Goal: Navigation & Orientation: Find specific page/section

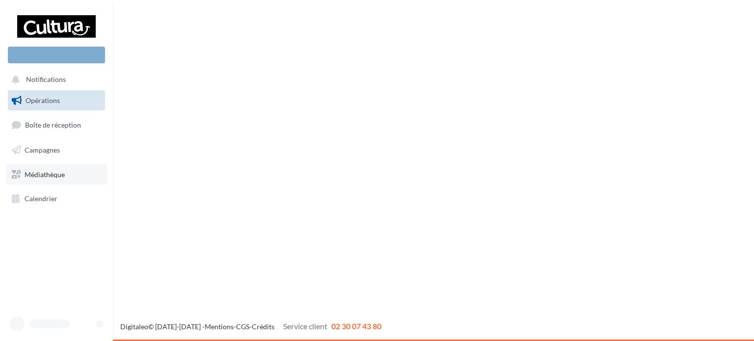
click at [56, 168] on link "Médiathèque" at bounding box center [56, 174] width 101 height 21
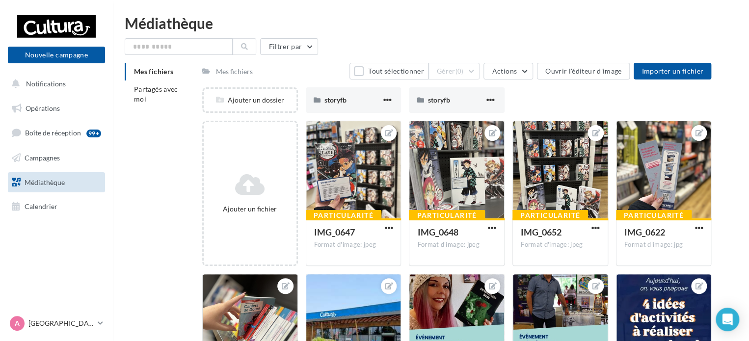
click at [228, 20] on div "Médiathèque" at bounding box center [431, 23] width 613 height 15
drag, startPoint x: 48, startPoint y: 102, endPoint x: 66, endPoint y: 130, distance: 33.8
click at [48, 102] on link "Opérations" at bounding box center [56, 108] width 101 height 21
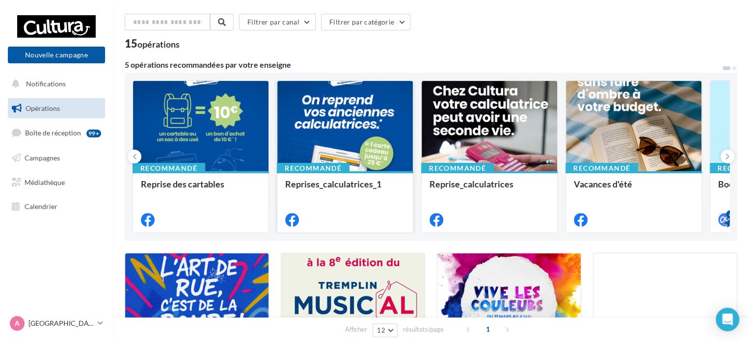
scroll to position [49, 0]
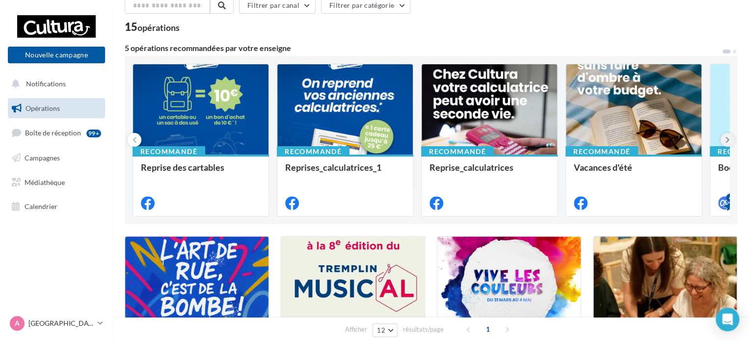
click at [726, 139] on icon at bounding box center [728, 140] width 4 height 10
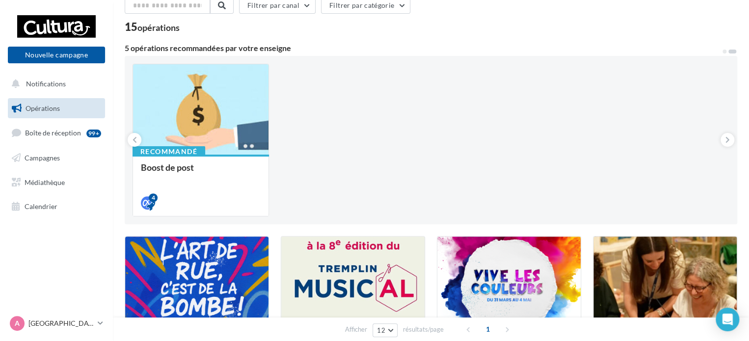
drag, startPoint x: 134, startPoint y: 138, endPoint x: 144, endPoint y: 137, distance: 9.9
click at [134, 138] on icon at bounding box center [135, 140] width 4 height 10
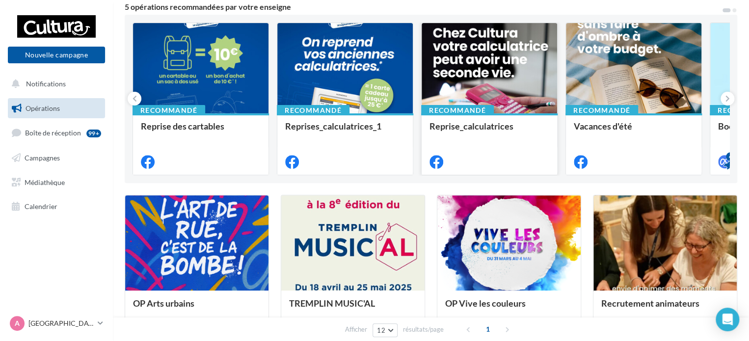
scroll to position [147, 0]
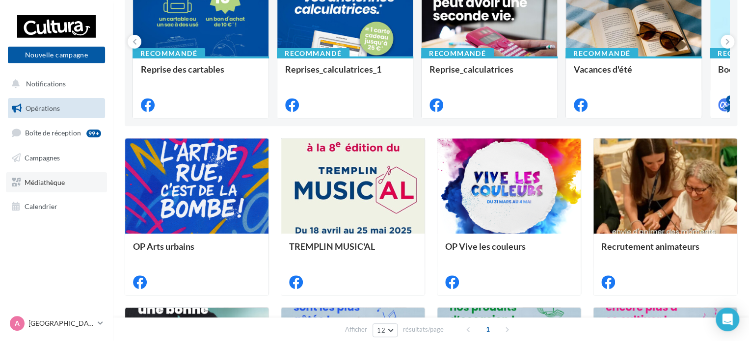
click at [58, 183] on span "Médiathèque" at bounding box center [45, 182] width 40 height 8
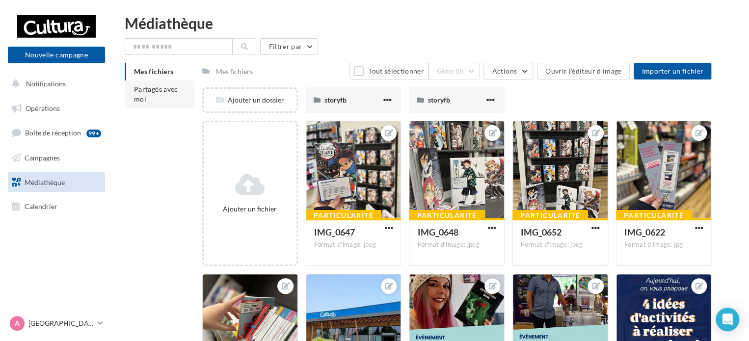
click at [156, 97] on li "Partagés avec moi" at bounding box center [160, 94] width 70 height 27
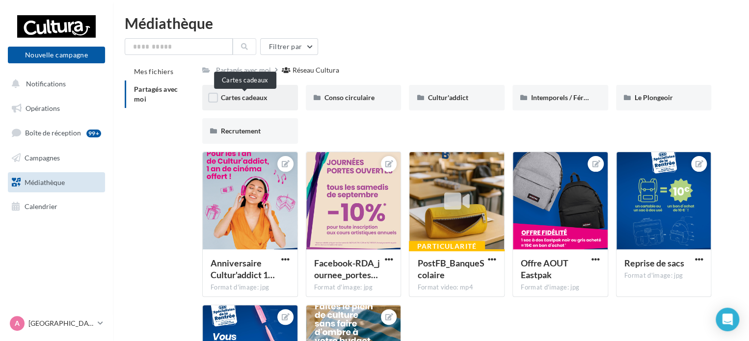
click at [260, 97] on span "Cartes cadeaux" at bounding box center [244, 97] width 47 height 8
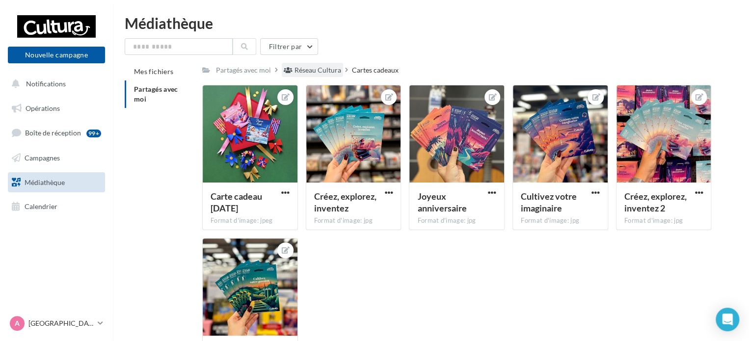
click at [304, 68] on div "Réseau Cultura" at bounding box center [318, 70] width 47 height 10
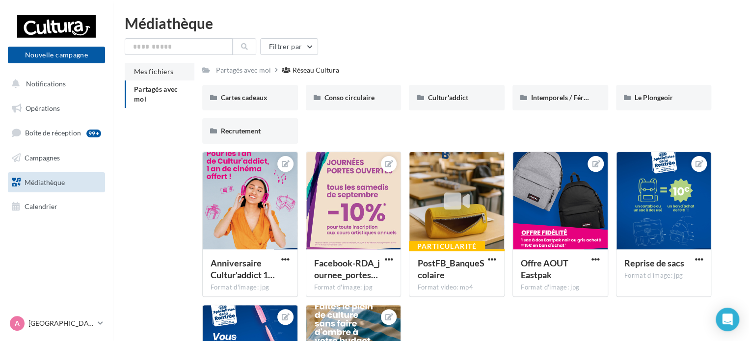
click at [154, 70] on span "Mes fichiers" at bounding box center [153, 71] width 39 height 8
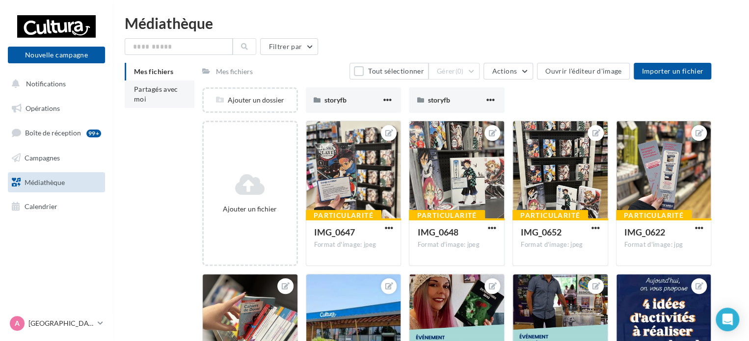
click at [155, 92] on span "Partagés avec moi" at bounding box center [156, 94] width 44 height 18
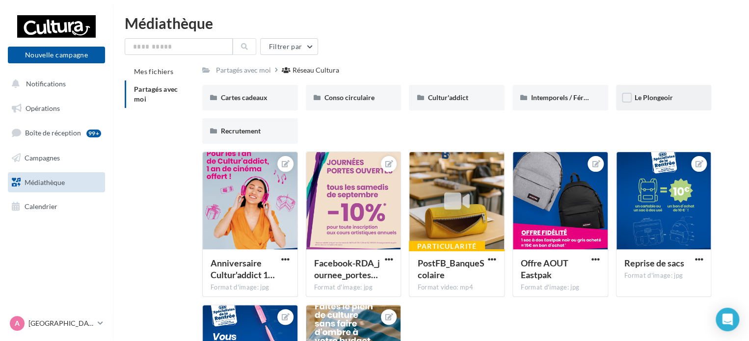
click at [633, 106] on div "Le Plongeoir" at bounding box center [664, 98] width 96 height 26
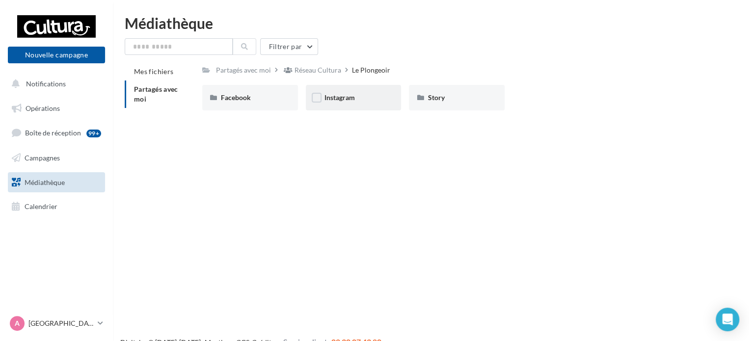
click at [352, 106] on div "Instagram" at bounding box center [354, 98] width 96 height 26
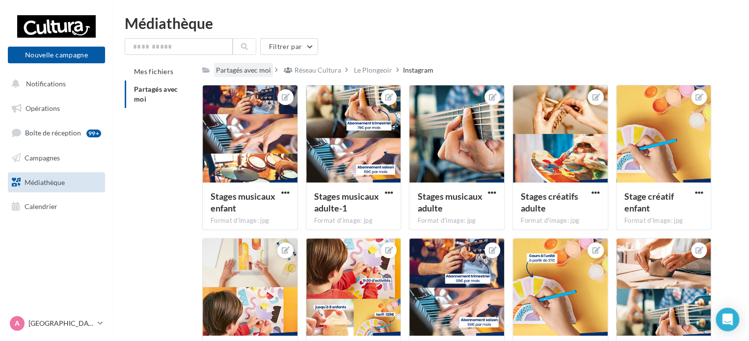
click at [257, 73] on div "Partagés avec moi" at bounding box center [243, 70] width 55 height 10
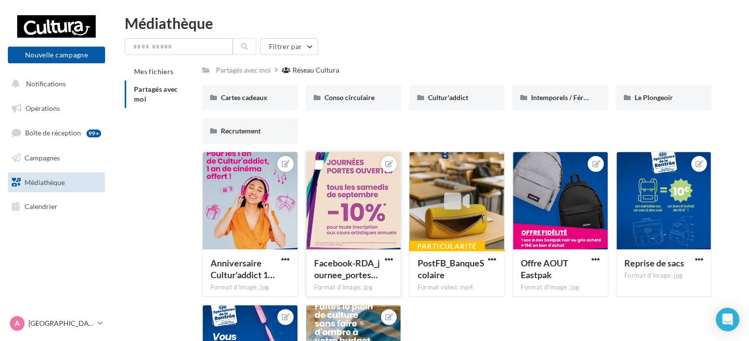
click at [352, 207] on div at bounding box center [353, 201] width 95 height 98
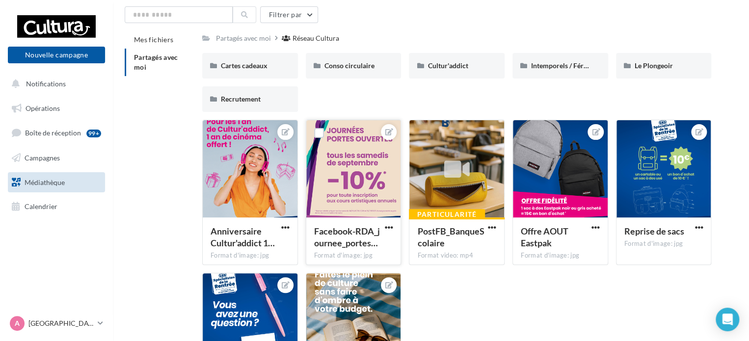
scroll to position [49, 0]
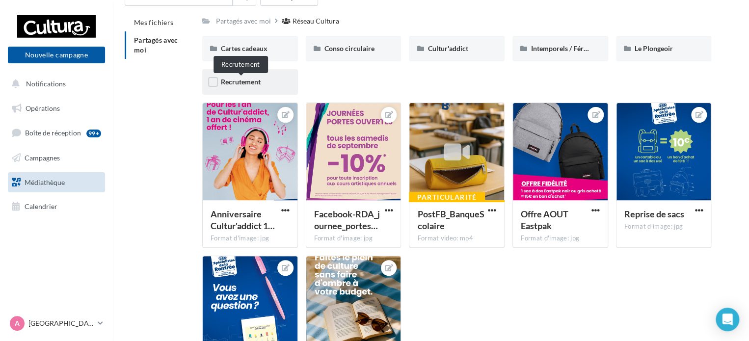
click at [234, 86] on span "Recrutement" at bounding box center [241, 82] width 40 height 8
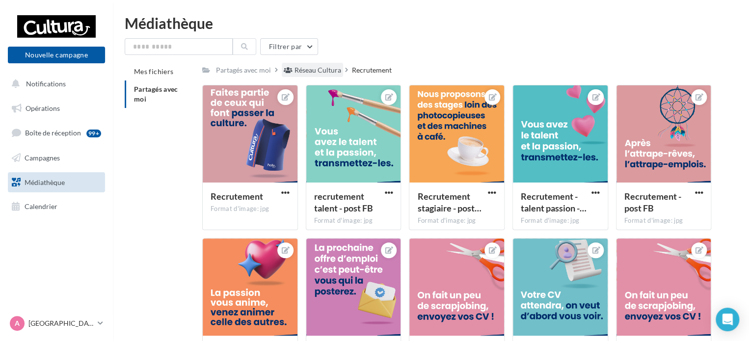
click at [321, 66] on div "Réseau Cultura" at bounding box center [318, 70] width 47 height 10
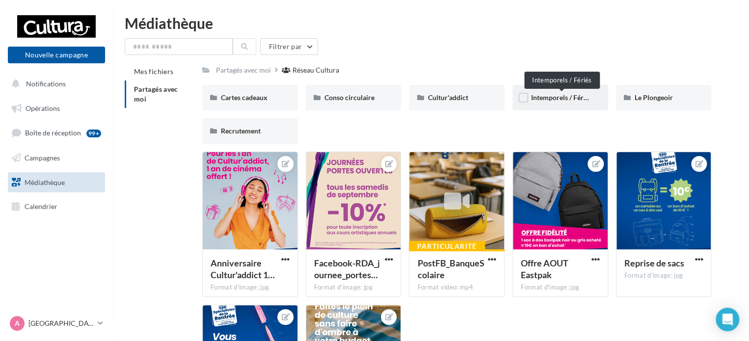
click at [562, 97] on span "Intemporels / Fériés" at bounding box center [561, 97] width 61 height 8
